Goal: Information Seeking & Learning: Understand process/instructions

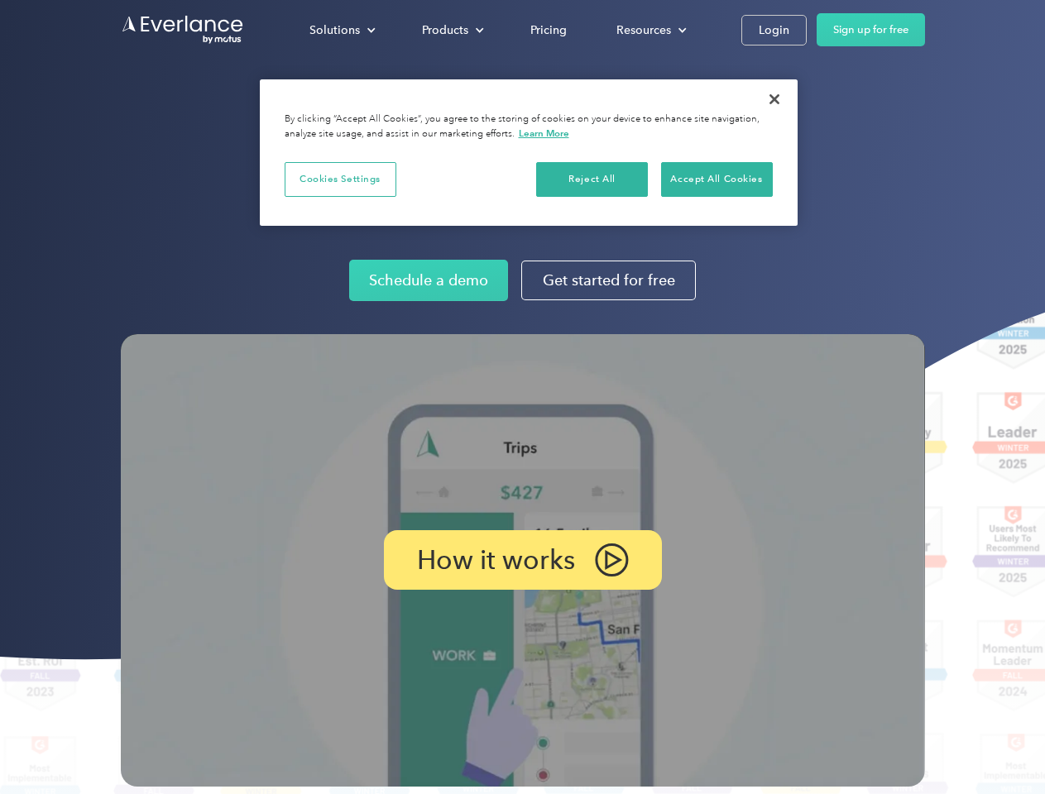
click at [522, 397] on img at bounding box center [523, 560] width 804 height 452
click at [342, 30] on div "Solutions" at bounding box center [334, 30] width 50 height 21
click at [451, 30] on div "Products" at bounding box center [445, 30] width 46 height 21
click at [649, 30] on div "Resources" at bounding box center [643, 30] width 55 height 21
click at [522, 560] on p "How it works" at bounding box center [496, 560] width 158 height 20
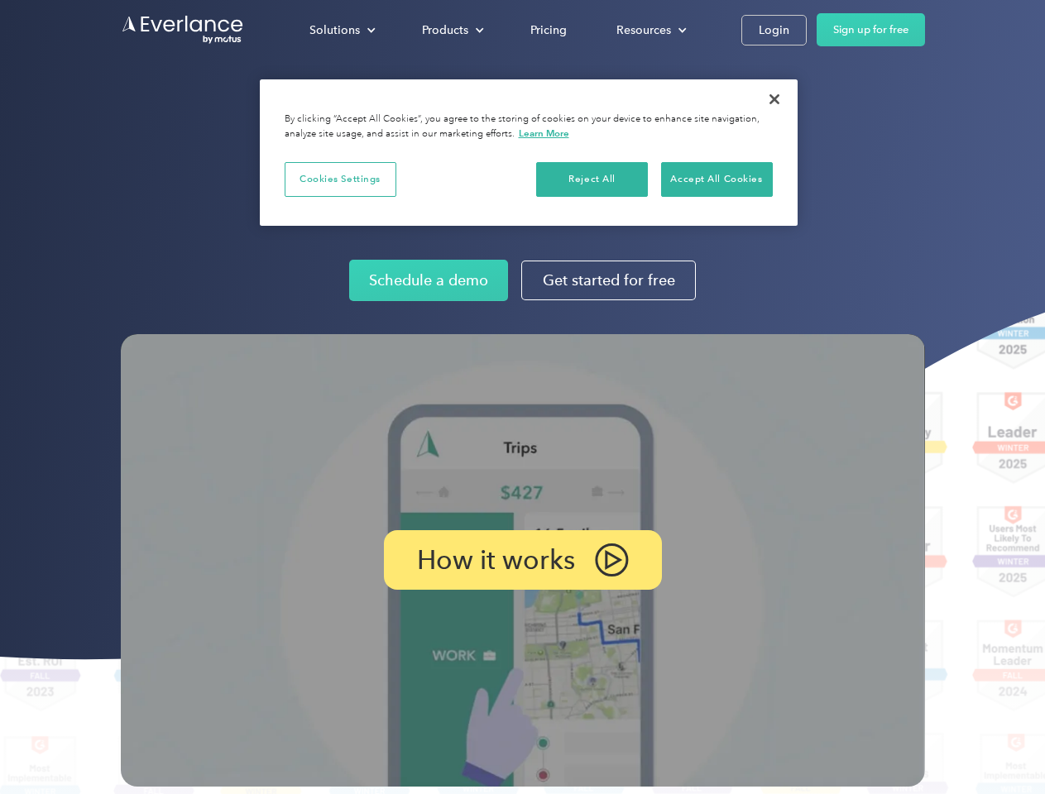
click at [340, 179] on button "Cookies Settings" at bounding box center [341, 179] width 112 height 35
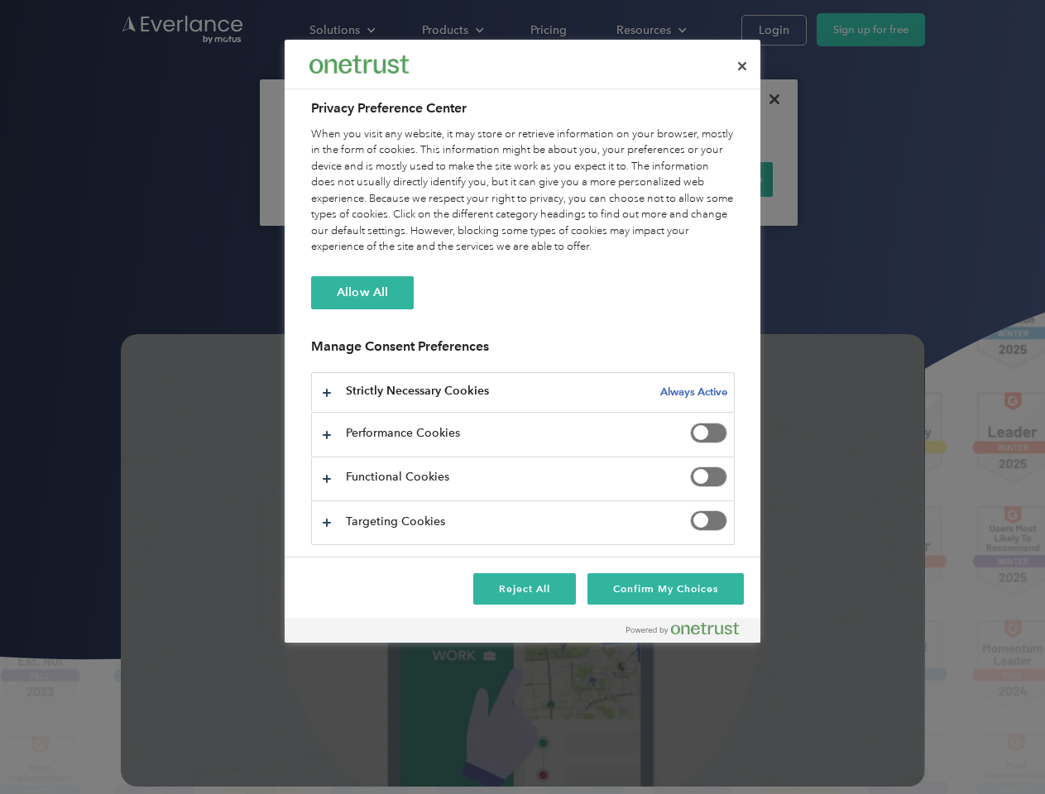
click at [592, 179] on div "When you visit any website, it may store or retrieve information on your browse…" at bounding box center [522, 191] width 423 height 129
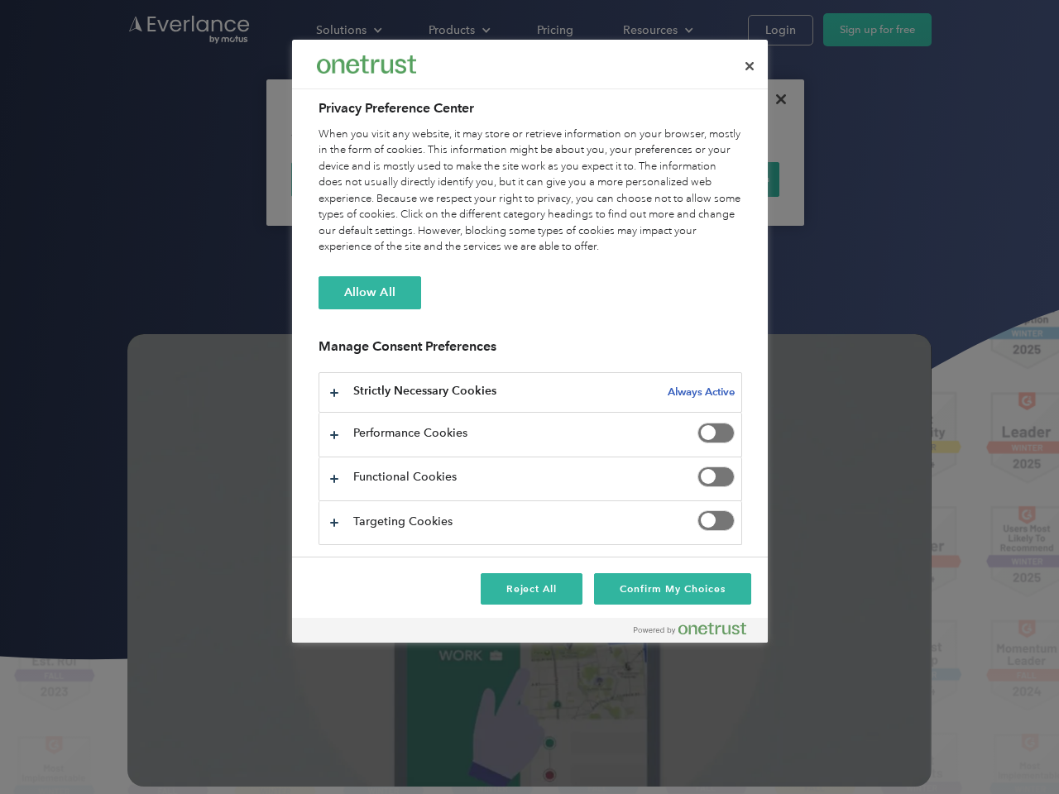
click at [716, 179] on div "When you visit any website, it may store or retrieve information on your browse…" at bounding box center [529, 191] width 423 height 129
click at [774, 99] on div at bounding box center [529, 397] width 1059 height 794
